Goal: Communication & Community: Participate in discussion

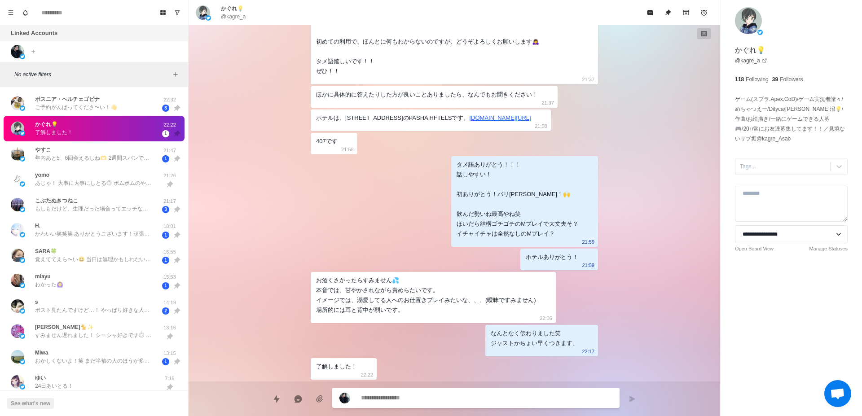
scroll to position [246, 0]
click at [136, 110] on div "ボスニア・ヘルチェゴビナ ご予約がんばってくださ〜い！👋" at bounding box center [85, 103] width 148 height 18
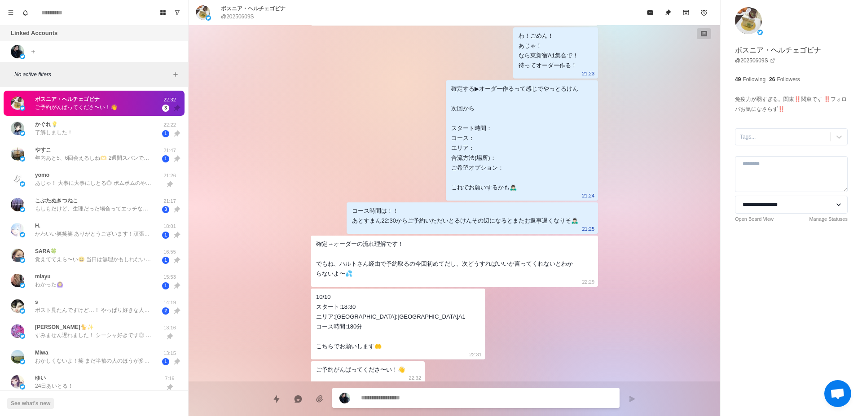
scroll to position [774, 0]
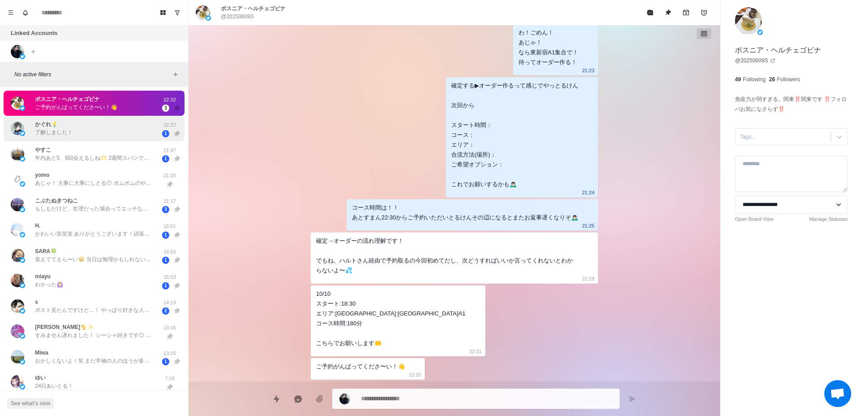
click at [98, 131] on div "かぐれ💡 了解しました！" at bounding box center [85, 128] width 148 height 18
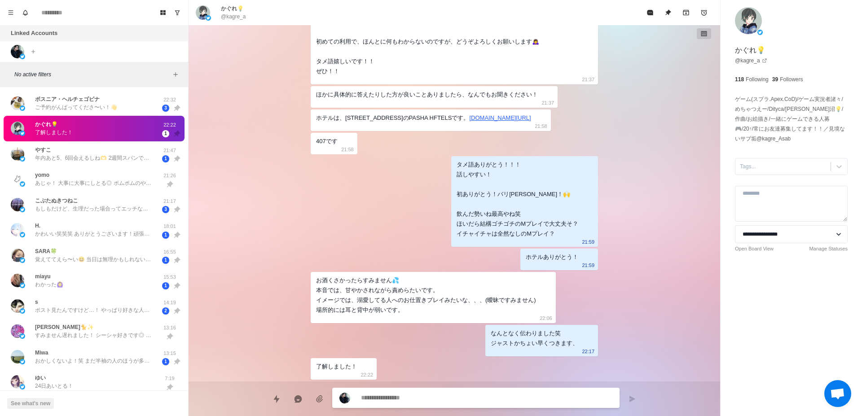
scroll to position [256, 0]
click at [90, 163] on div "やすこ 年内あと5、6回会えるしね🫶 2週間スパンで会って、どう変わるか🤔🤔 1番太いところで私の指縦に2本分くらいかな？ すごい細かい振動🫨 強くはないと思…" at bounding box center [85, 154] width 148 height 18
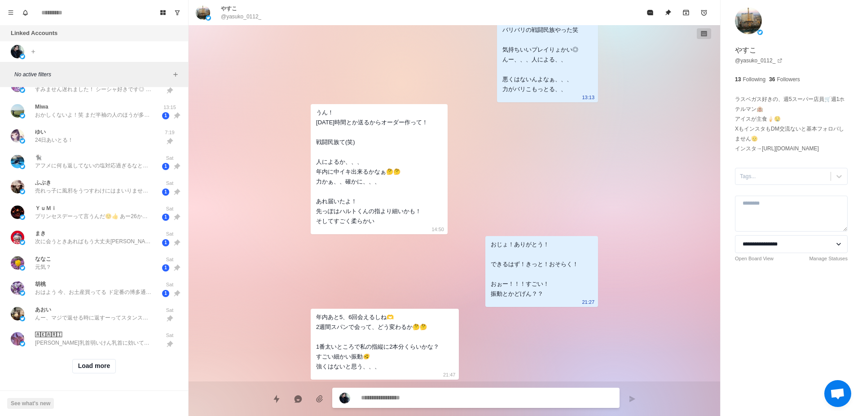
scroll to position [254, 0]
click at [103, 359] on button "Load more" at bounding box center [94, 366] width 44 height 14
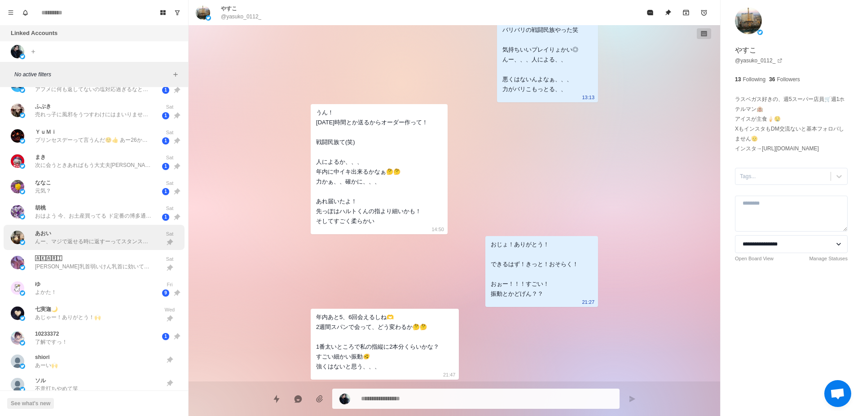
scroll to position [424, 0]
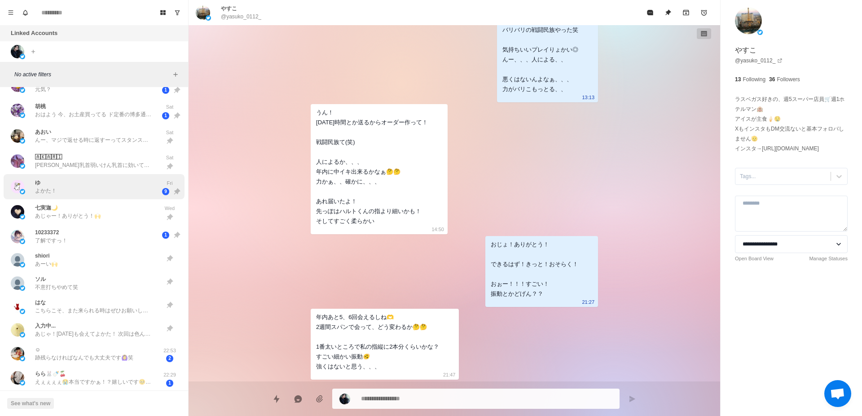
click at [112, 191] on div "ゆ よかた！" at bounding box center [85, 187] width 148 height 18
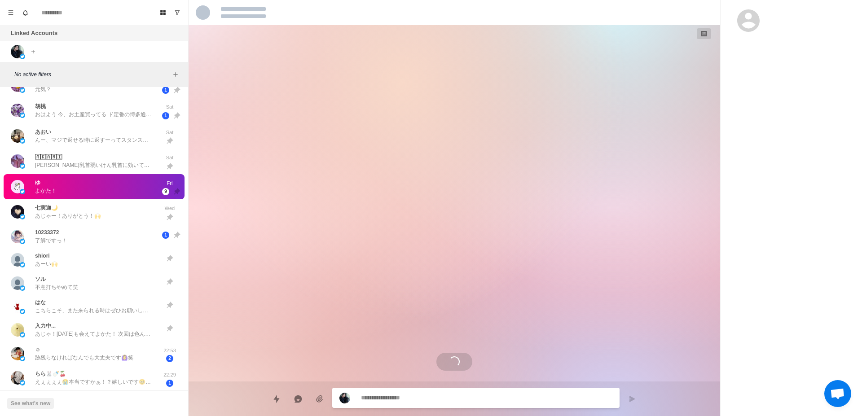
scroll to position [1026, 0]
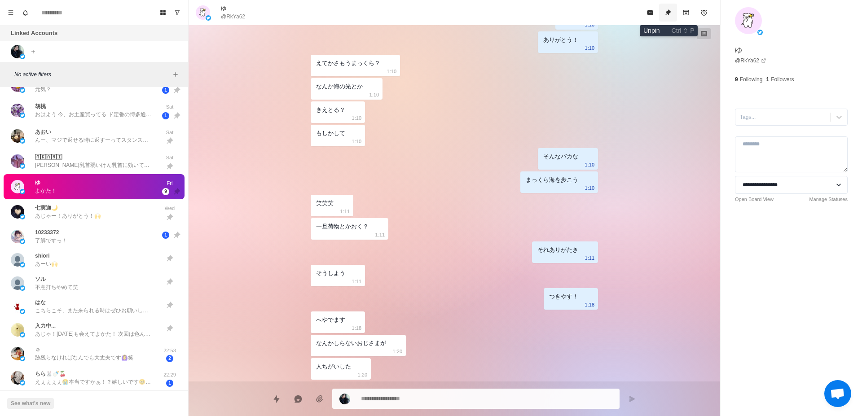
click at [666, 13] on icon "Unpin" at bounding box center [668, 12] width 7 height 7
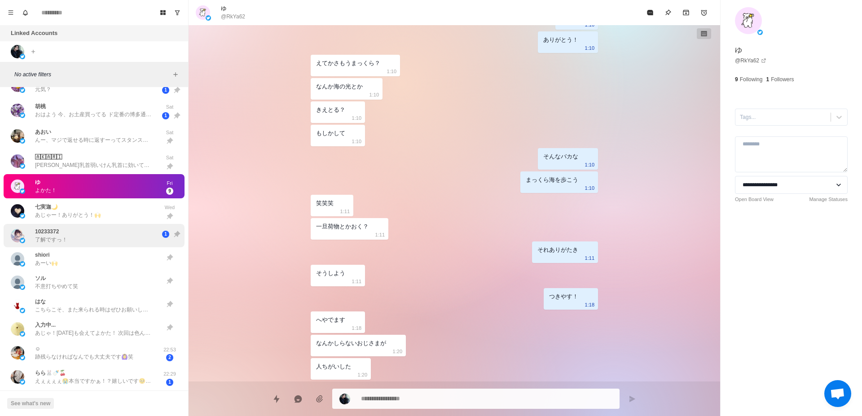
click at [101, 231] on div "10233372 了解ですっ！" at bounding box center [85, 236] width 148 height 16
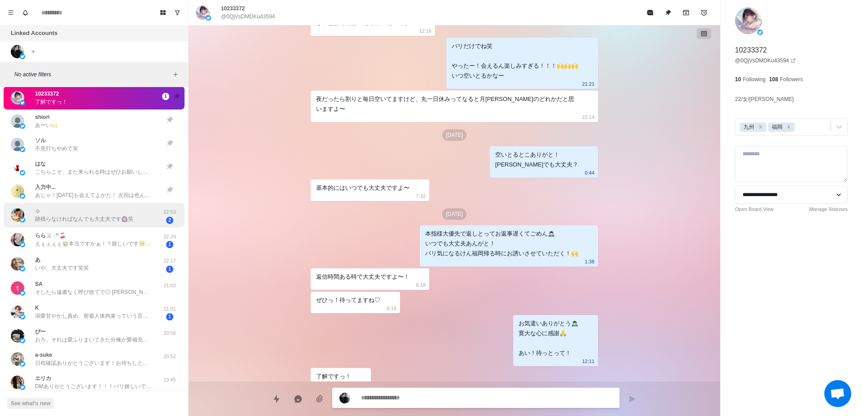
scroll to position [512, 0]
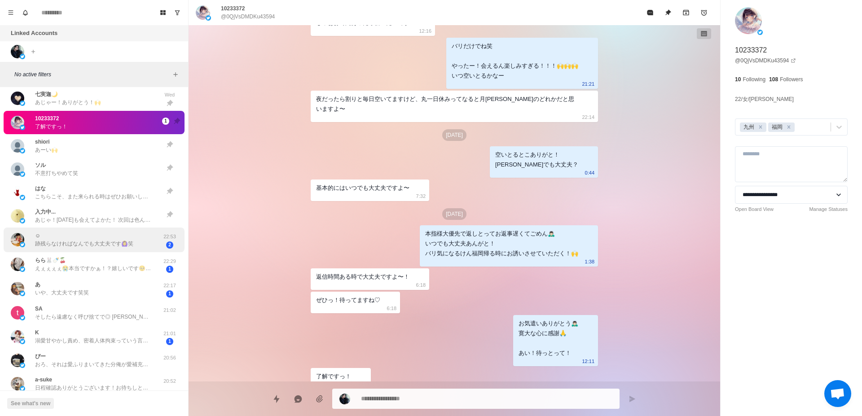
click at [104, 244] on p "跡残らなければなんでも大丈夫です🙆‍♀️笑" at bounding box center [84, 244] width 98 height 8
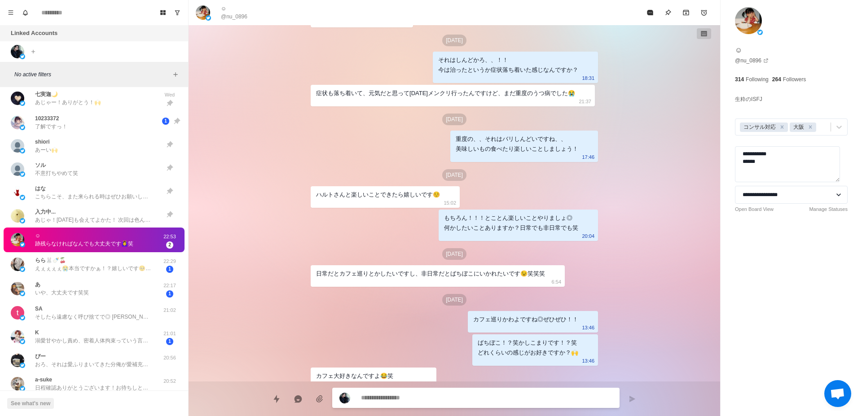
scroll to position [1189, 0]
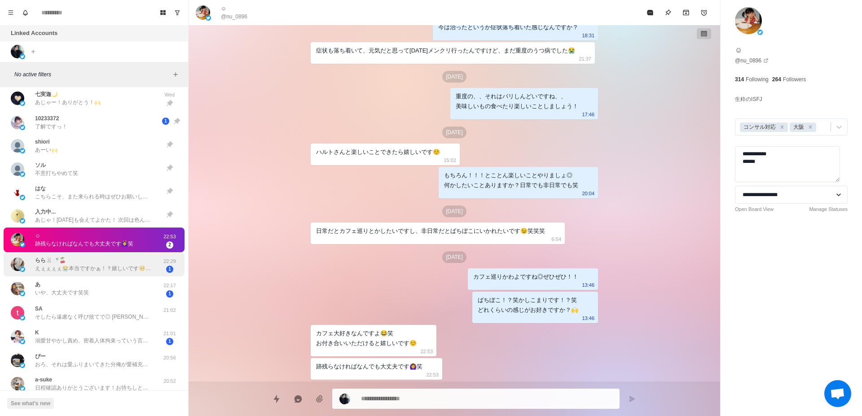
click at [77, 269] on p "えぇぇぇぇ😭本当ですかぁ！？嬉しいです🥺 大丈夫です笑 人の事バカにしてるんだと思います🥲" at bounding box center [93, 268] width 117 height 8
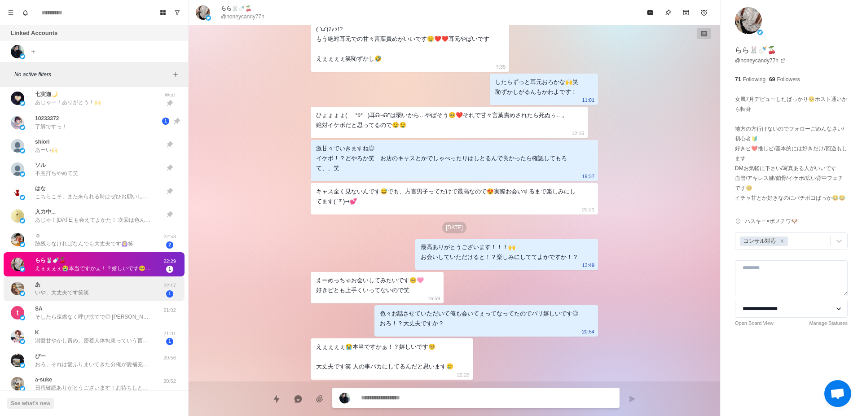
scroll to position [569, 0]
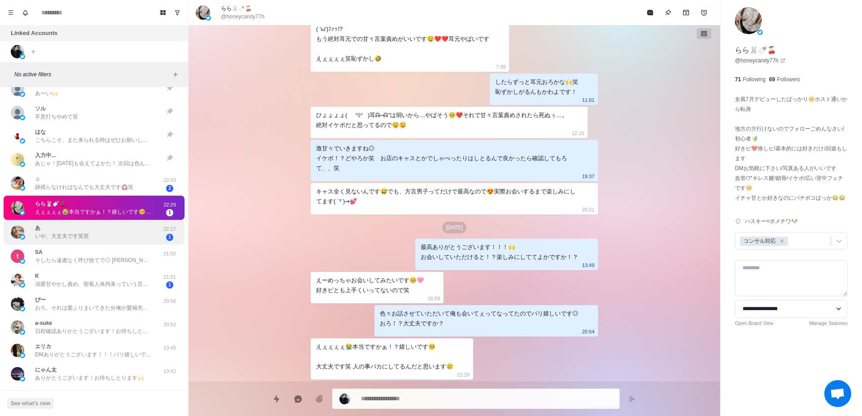
click at [94, 233] on div "あ いや、大丈夫です笑笑" at bounding box center [85, 233] width 148 height 18
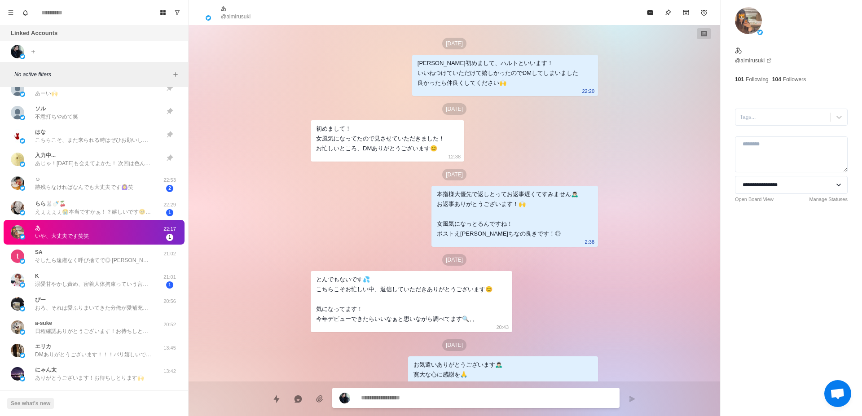
scroll to position [724, 0]
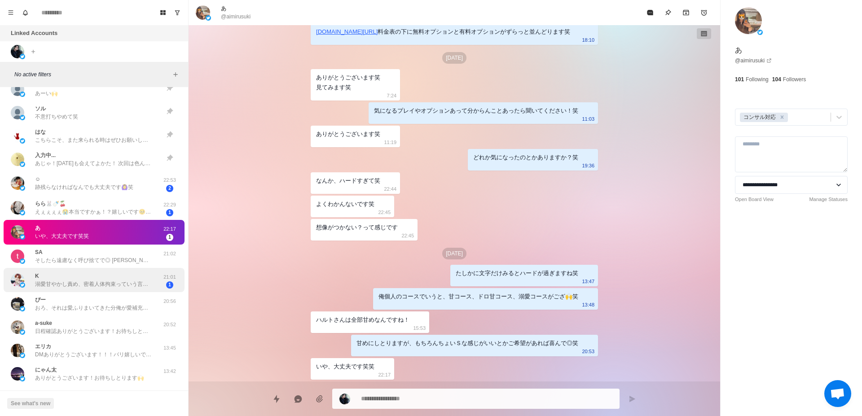
click at [121, 287] on p "溺愛甘やかし責め、密着人体拘束っていう言葉と…バイブ挿れて、パンツ履かせて、洋画みたいなエロいキスして抱きしめながら絶頂させたいとか...噛み跡もいいなって思…" at bounding box center [93, 284] width 117 height 8
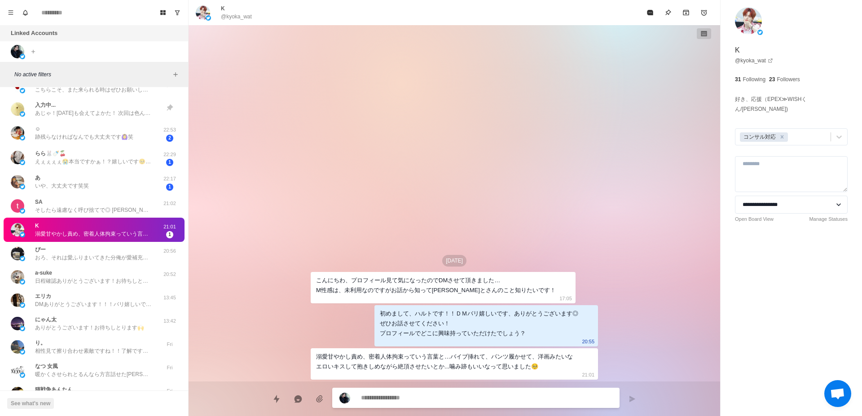
scroll to position [616, 0]
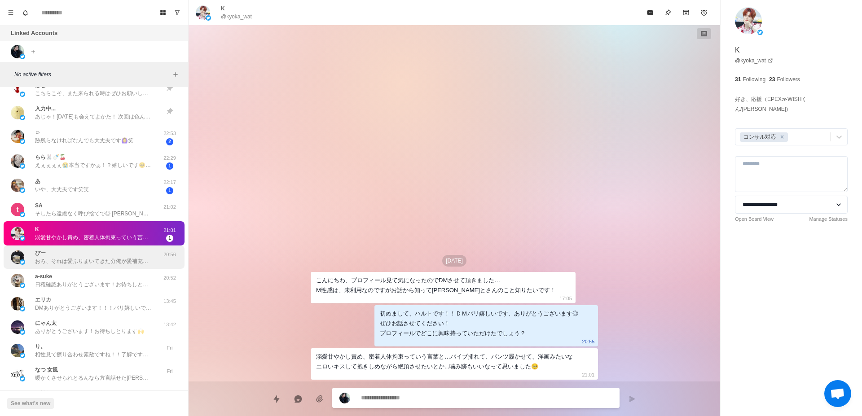
click at [118, 265] on div "ぴー おろ、それは愛ふりまいてきた分俺が愛補充させていただかんと！！◎ 20:56" at bounding box center [94, 257] width 181 height 23
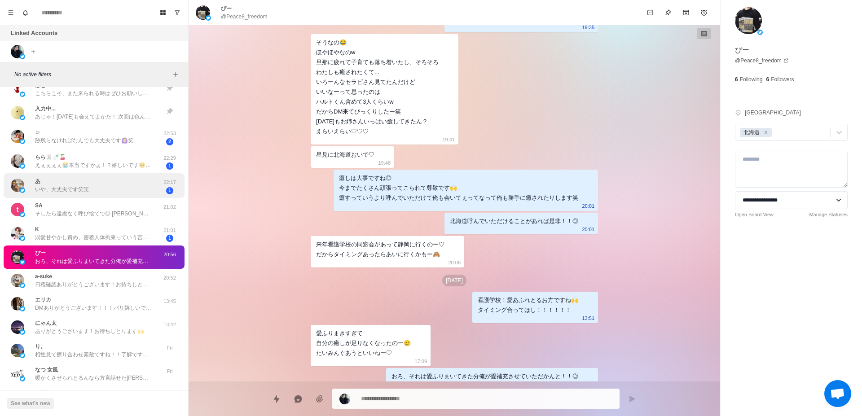
click at [93, 189] on div "あ いや、大丈夫です笑笑" at bounding box center [85, 186] width 148 height 18
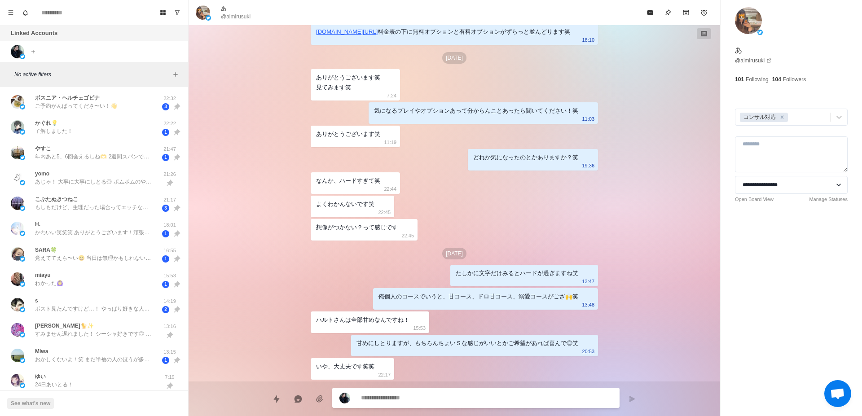
scroll to position [0, 0]
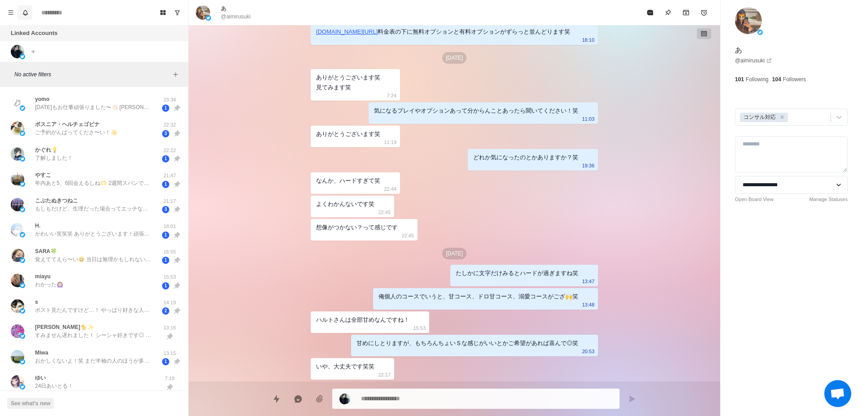
type textarea "*"
